Goal: Task Accomplishment & Management: Use online tool/utility

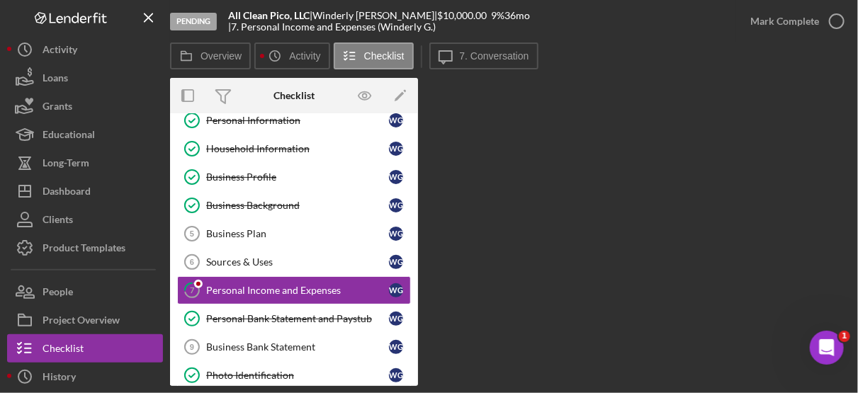
scroll to position [80, 0]
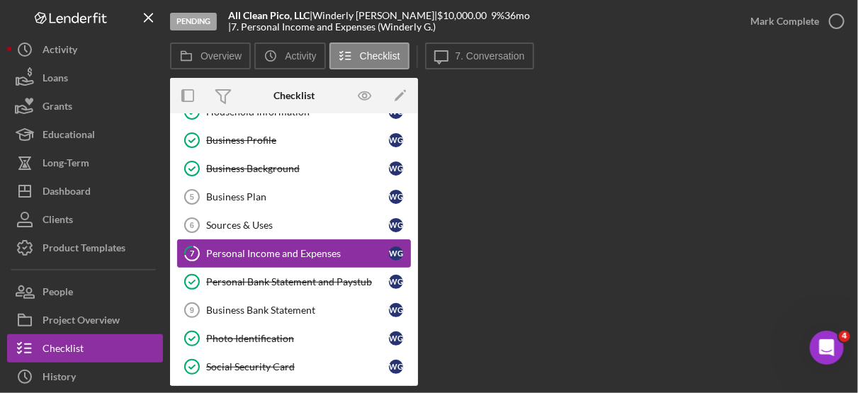
click at [327, 253] on div "Personal Income and Expenses" at bounding box center [297, 253] width 183 height 11
click at [346, 248] on div "Personal Income and Expenses" at bounding box center [297, 253] width 183 height 11
click at [288, 249] on div "Personal Income and Expenses" at bounding box center [297, 253] width 183 height 11
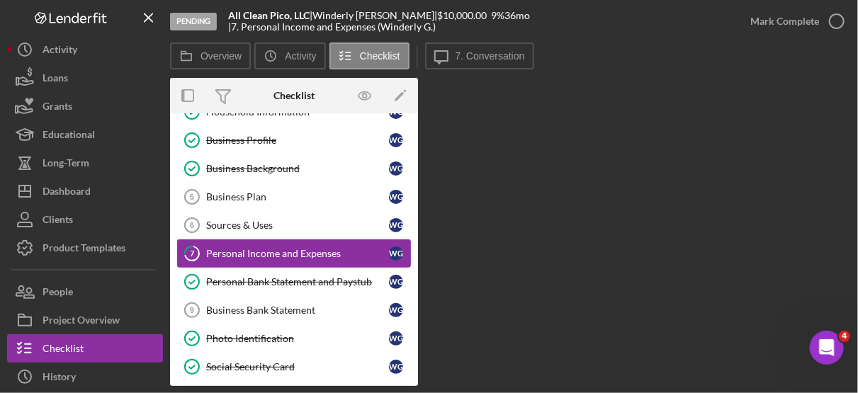
click at [288, 249] on div "Personal Income and Expenses" at bounding box center [297, 253] width 183 height 11
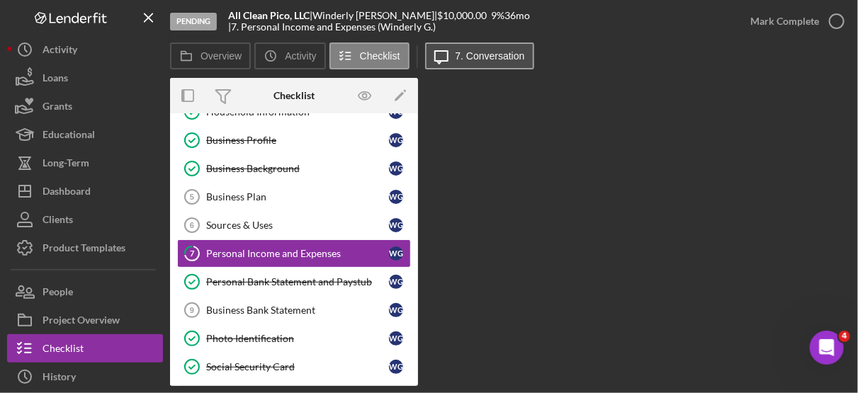
click at [487, 55] on label "7. Conversation" at bounding box center [490, 55] width 69 height 11
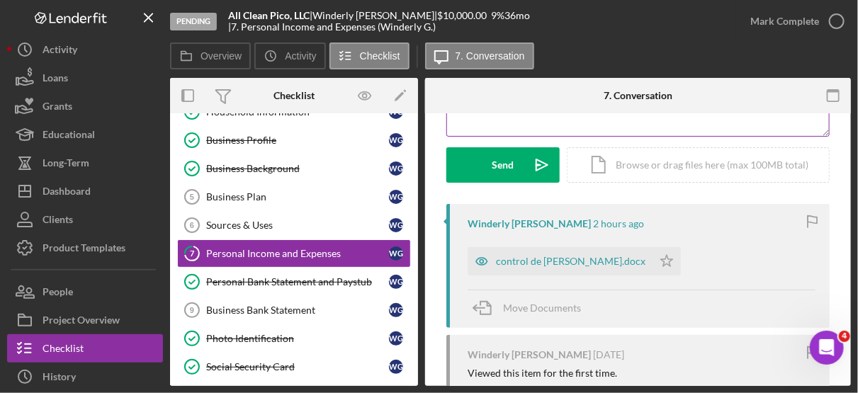
scroll to position [190, 0]
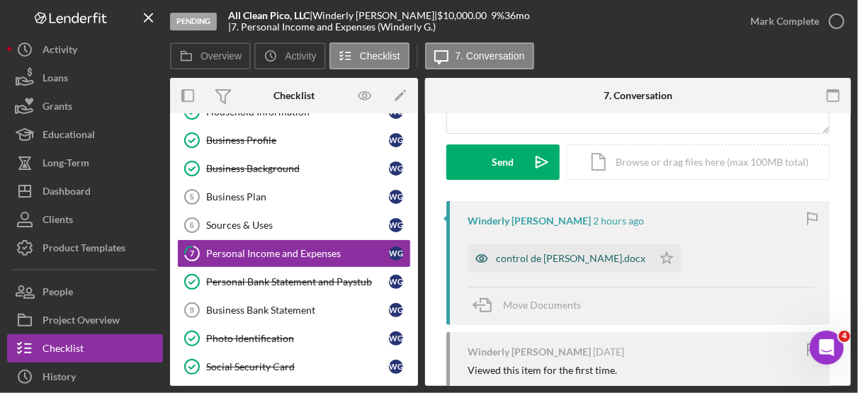
click at [628, 260] on div "control de [PERSON_NAME].docx" at bounding box center [571, 258] width 150 height 11
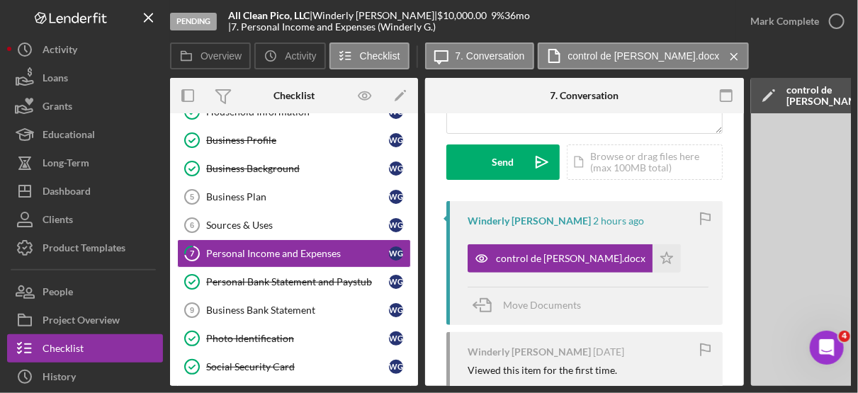
scroll to position [0, 325]
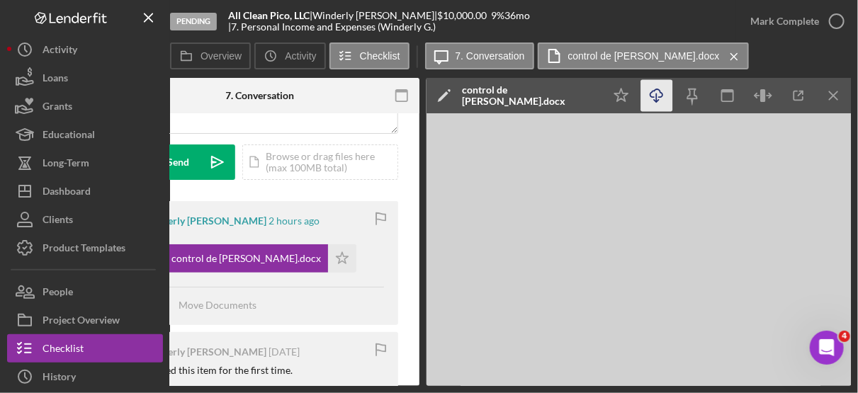
click at [655, 95] on icon "Icon/Download" at bounding box center [657, 96] width 32 height 32
click at [836, 91] on icon "Icon/Menu Close" at bounding box center [834, 96] width 32 height 32
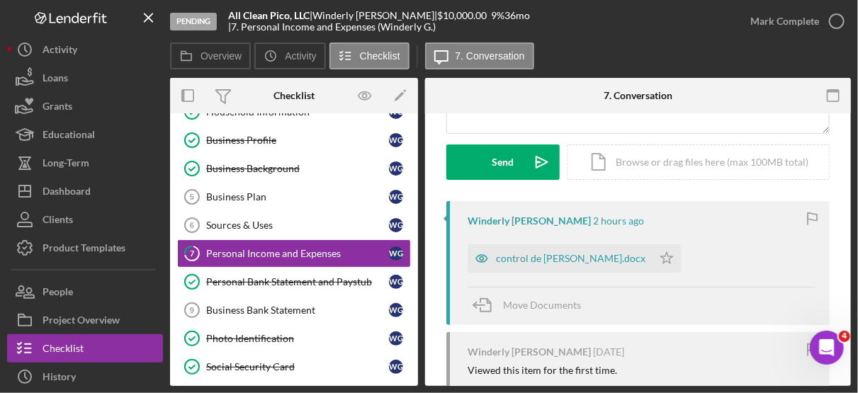
scroll to position [0, 0]
